Goal: Use online tool/utility

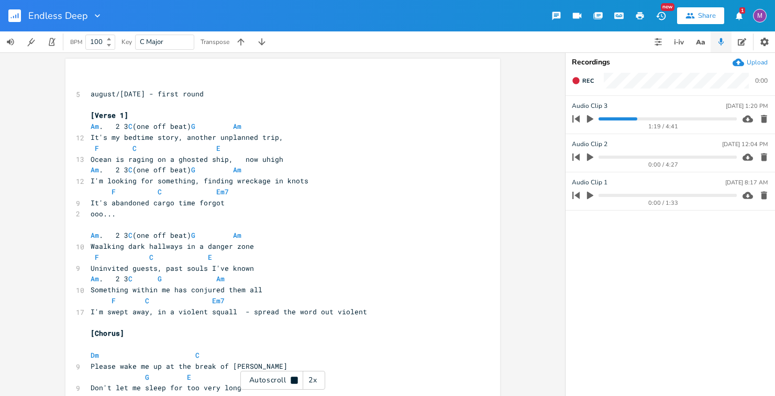
scroll to position [1184, 0]
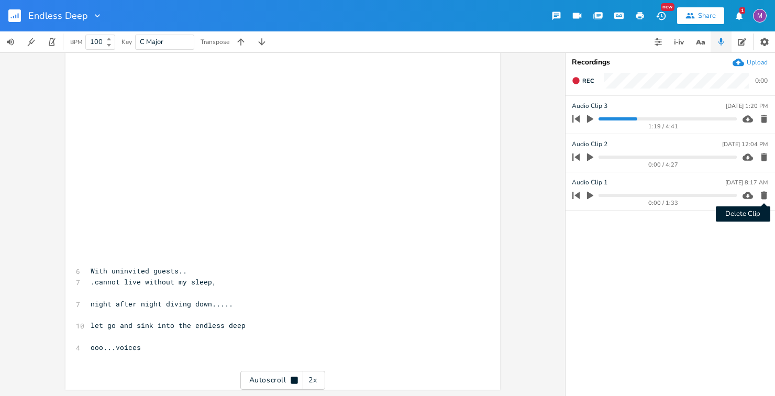
click at [762, 196] on icon "button" at bounding box center [764, 196] width 6 height 8
click at [765, 157] on icon "button" at bounding box center [764, 157] width 6 height 8
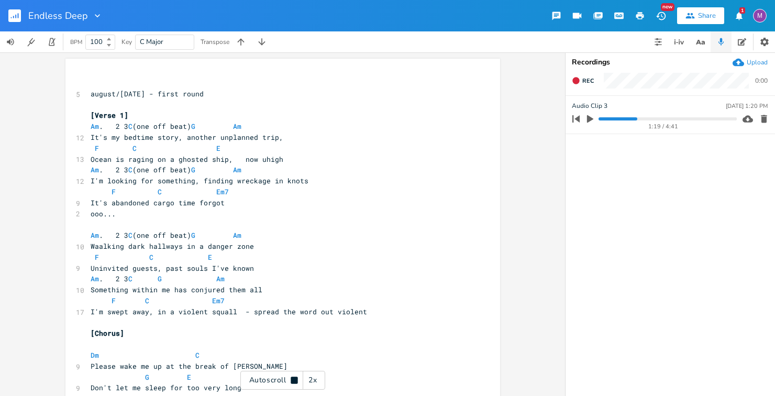
scroll to position [0, 0]
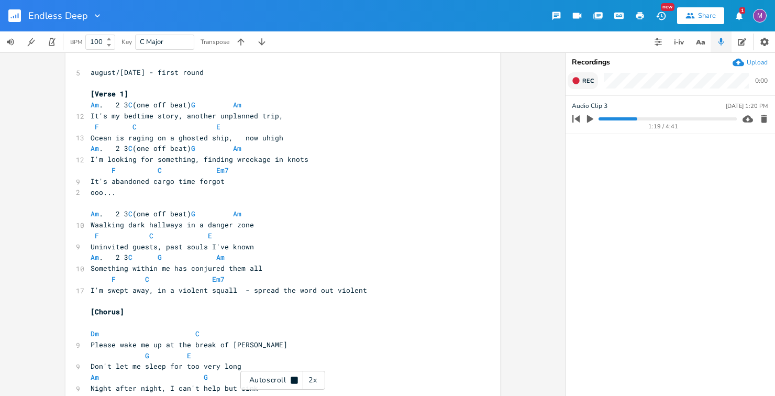
click at [586, 79] on span "Rec" at bounding box center [588, 81] width 12 height 8
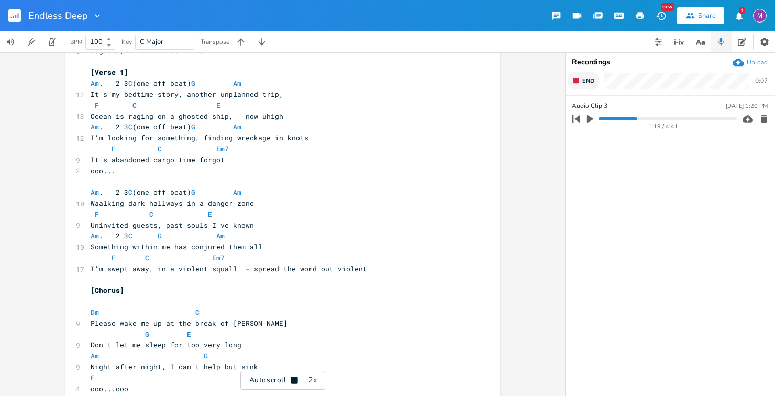
click at [586, 79] on span "End" at bounding box center [588, 81] width 12 height 8
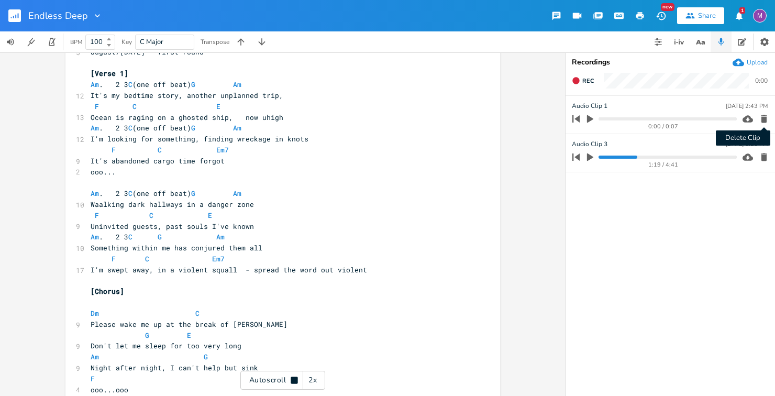
scroll to position [42, 0]
click at [760, 119] on icon "button" at bounding box center [763, 119] width 10 height 10
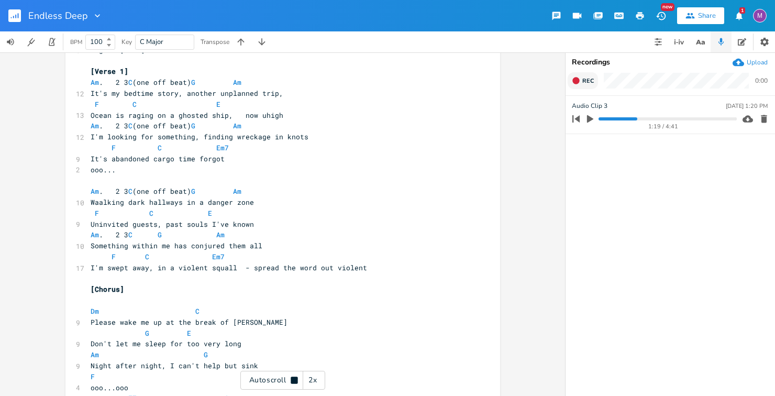
click at [579, 84] on icon "button" at bounding box center [576, 80] width 8 height 8
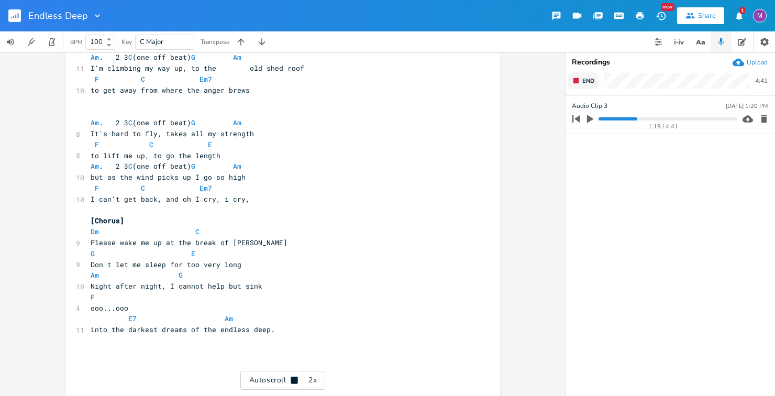
click at [579, 84] on icon "button" at bounding box center [576, 80] width 8 height 8
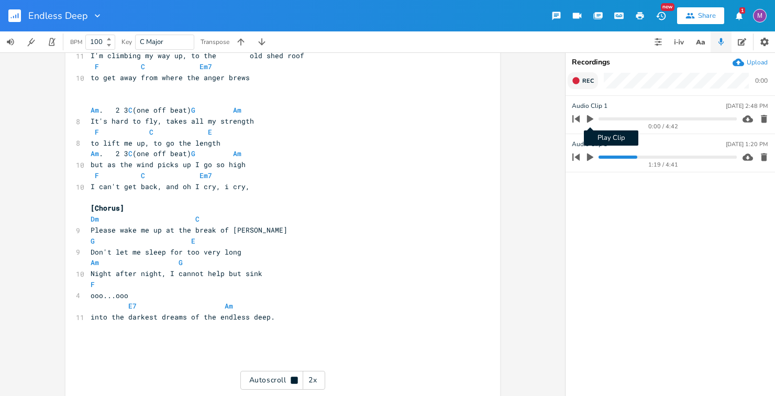
click at [587, 119] on icon "button" at bounding box center [590, 119] width 6 height 8
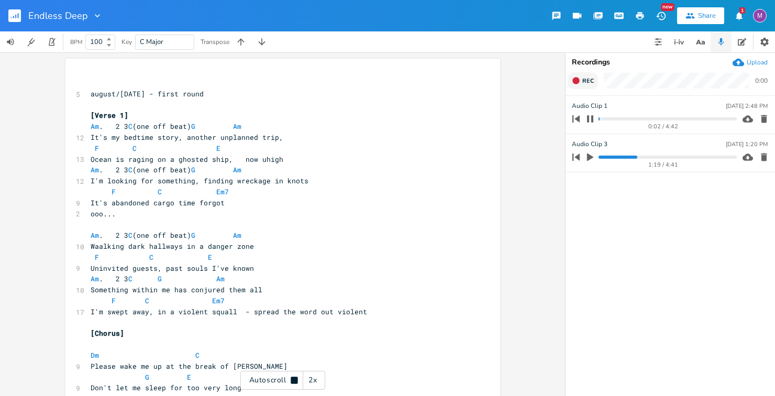
scroll to position [0, 0]
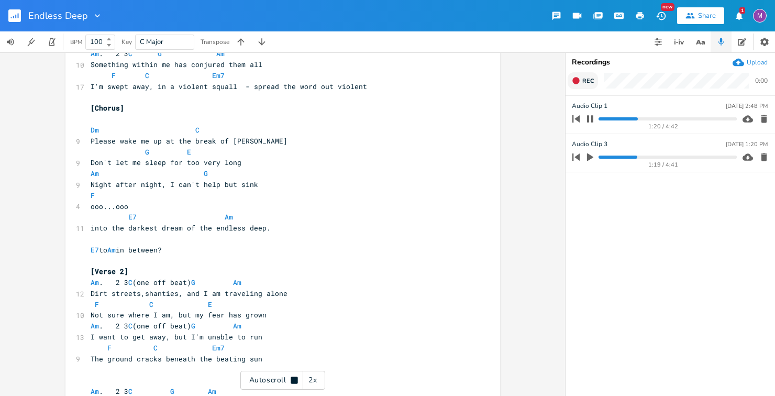
click at [595, 120] on button "button" at bounding box center [590, 118] width 14 height 17
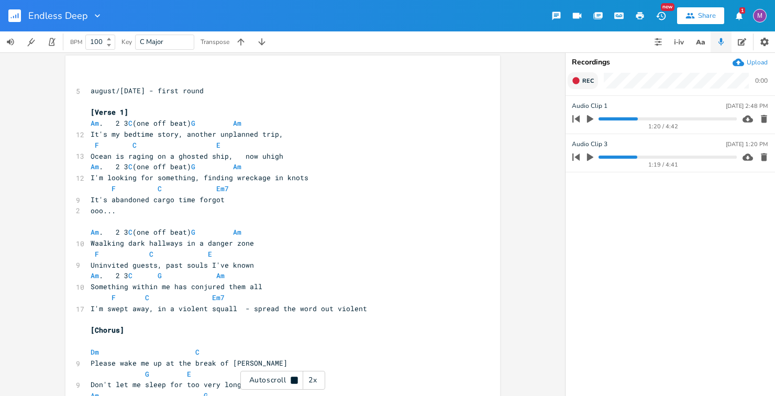
click at [573, 81] on icon "button" at bounding box center [575, 80] width 7 height 7
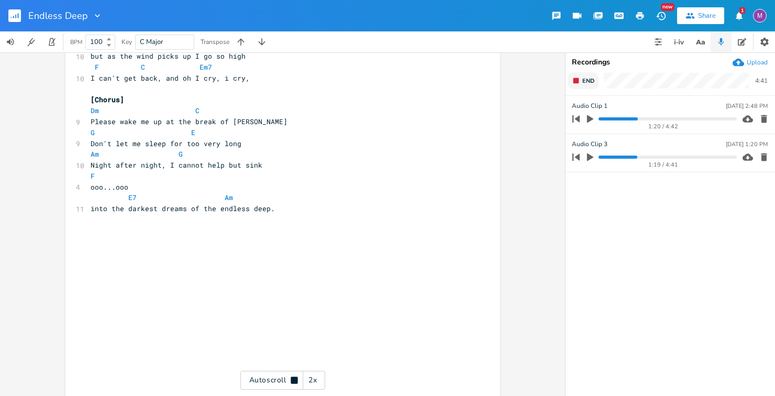
click at [577, 85] on button "End" at bounding box center [582, 80] width 31 height 17
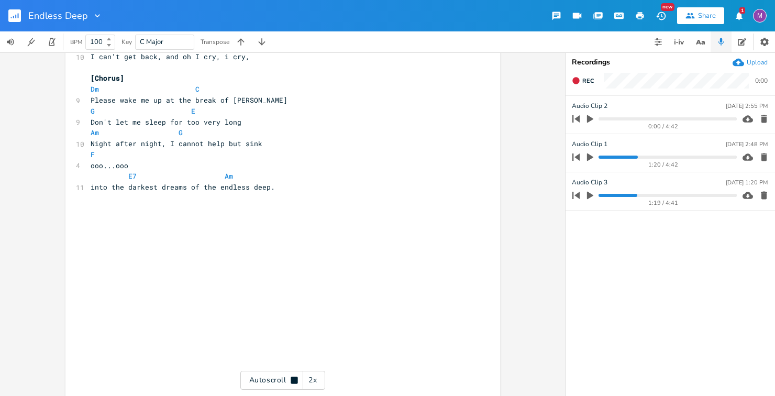
click at [589, 120] on icon "button" at bounding box center [590, 119] width 6 height 8
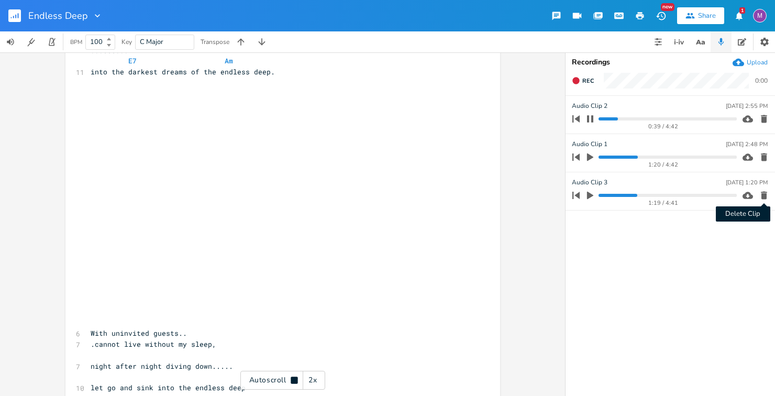
scroll to position [1122, 0]
click at [763, 192] on icon "button" at bounding box center [764, 196] width 6 height 8
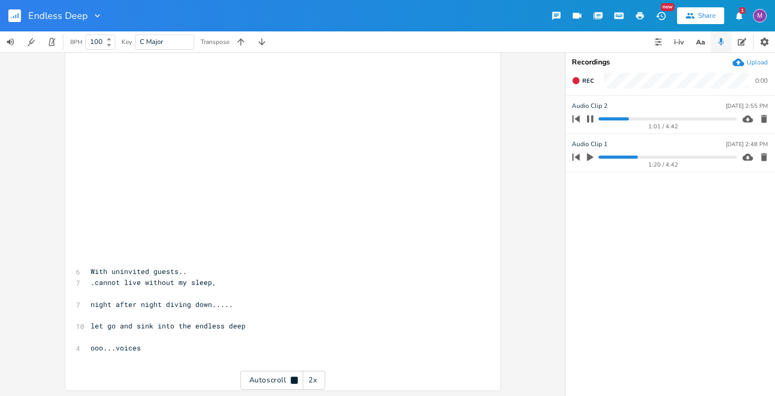
scroll to position [1184, 0]
click at [590, 120] on icon "button" at bounding box center [590, 119] width 8 height 8
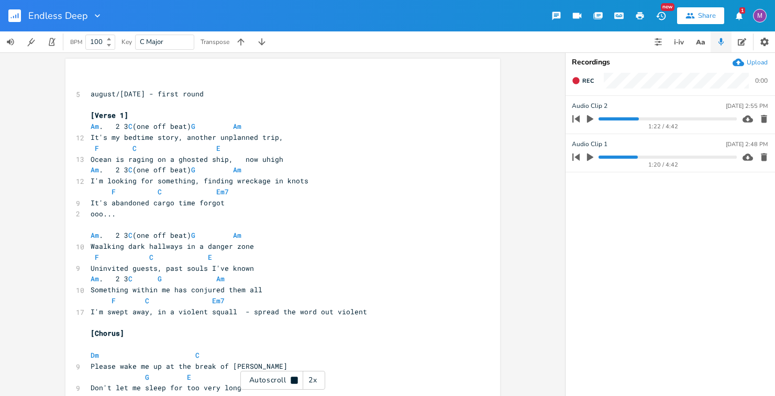
scroll to position [0, 0]
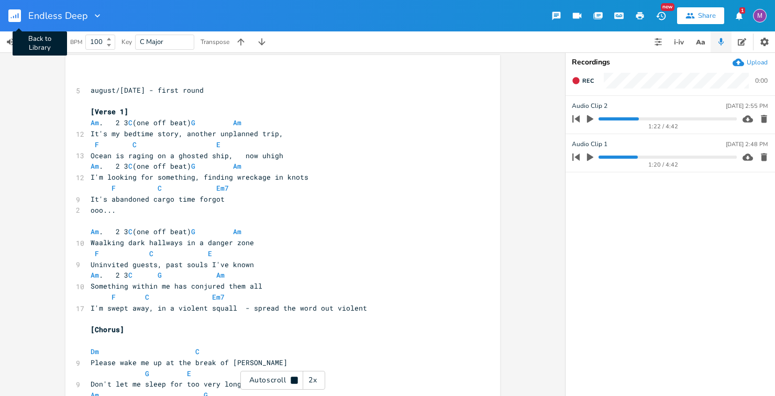
click at [21, 15] on button "Back to Library" at bounding box center [18, 15] width 21 height 25
